Goal: Information Seeking & Learning: Learn about a topic

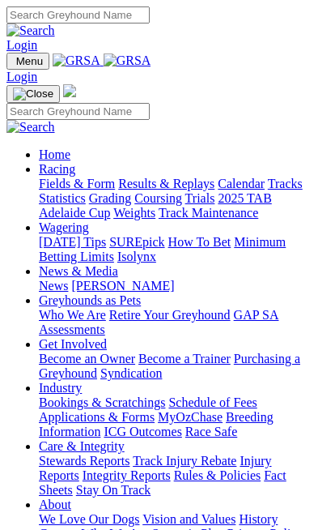
click at [92, 103] on input "Search" at bounding box center [77, 111] width 143 height 17
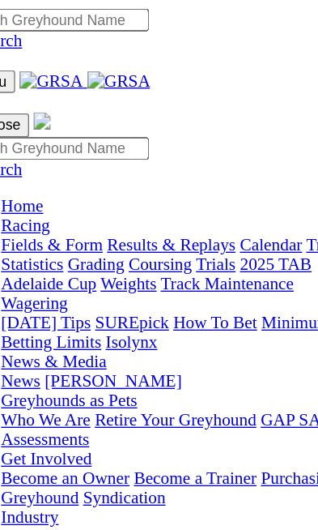
paste input "Lektra [PERSON_NAME]"
type input "Lektra [PERSON_NAME]"
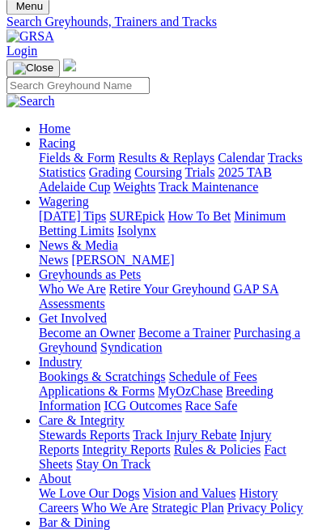
scroll to position [86, 0]
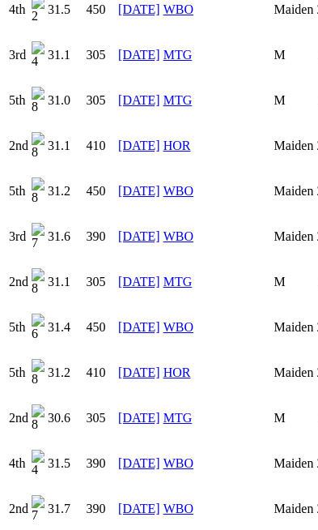
scroll to position [0, 275]
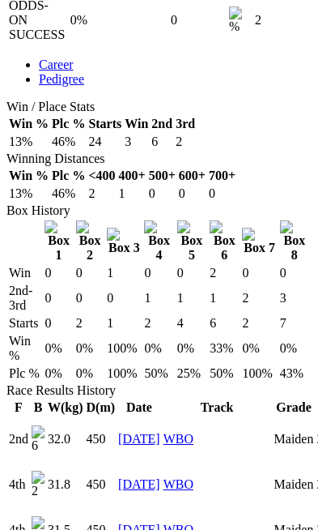
scroll to position [1056, 0]
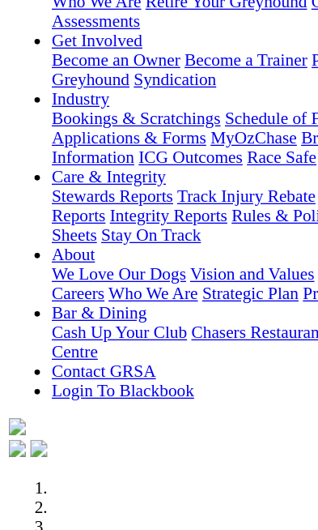
scroll to position [314, 0]
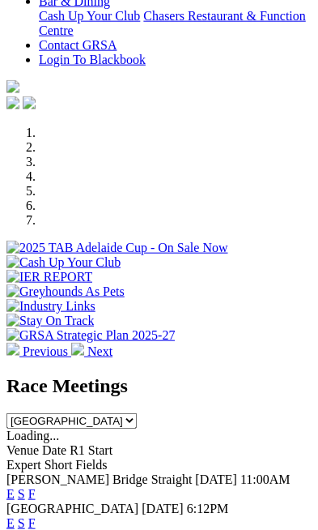
scroll to position [548, 0]
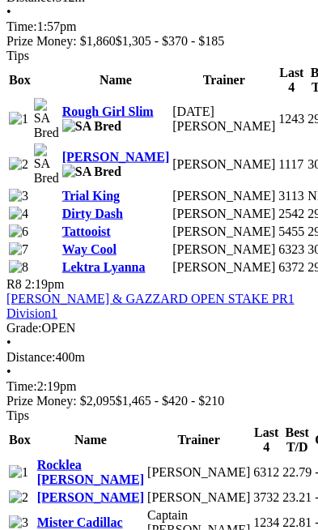
scroll to position [3228, 8]
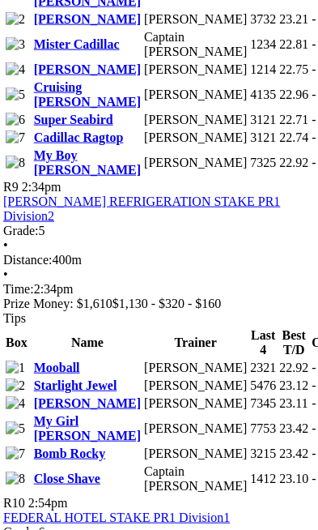
scroll to position [3732, 3]
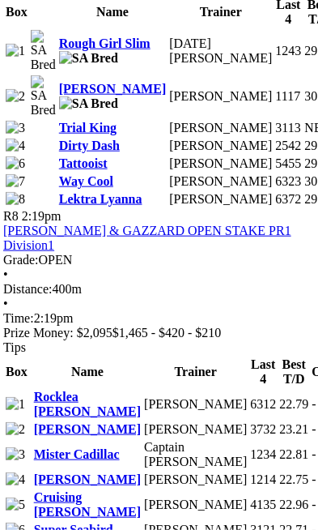
scroll to position [3296, 3]
